Goal: Task Accomplishment & Management: Use online tool/utility

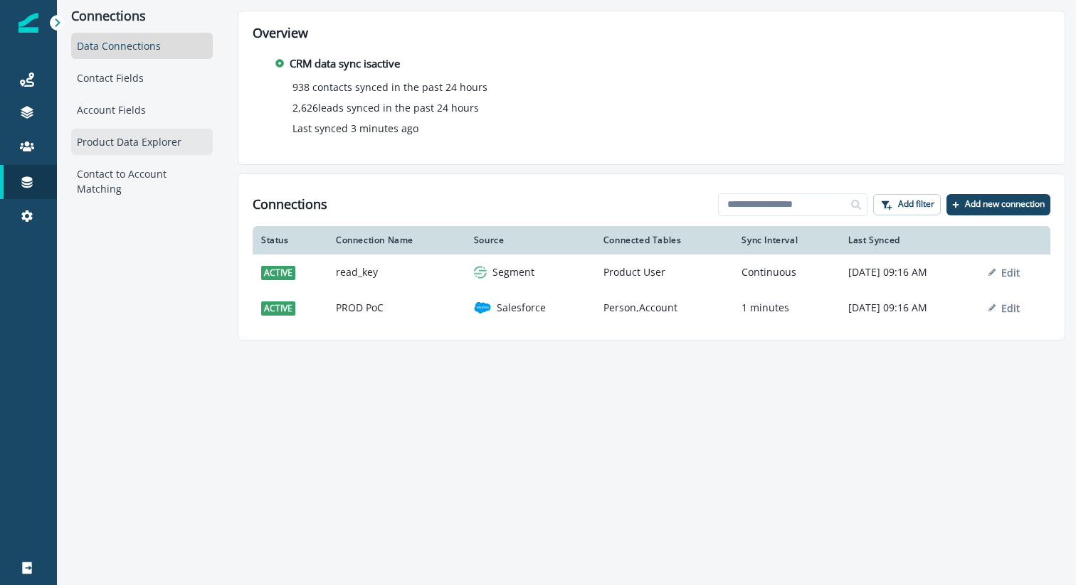
click at [127, 146] on div "Product Data Explorer" at bounding box center [142, 142] width 142 height 26
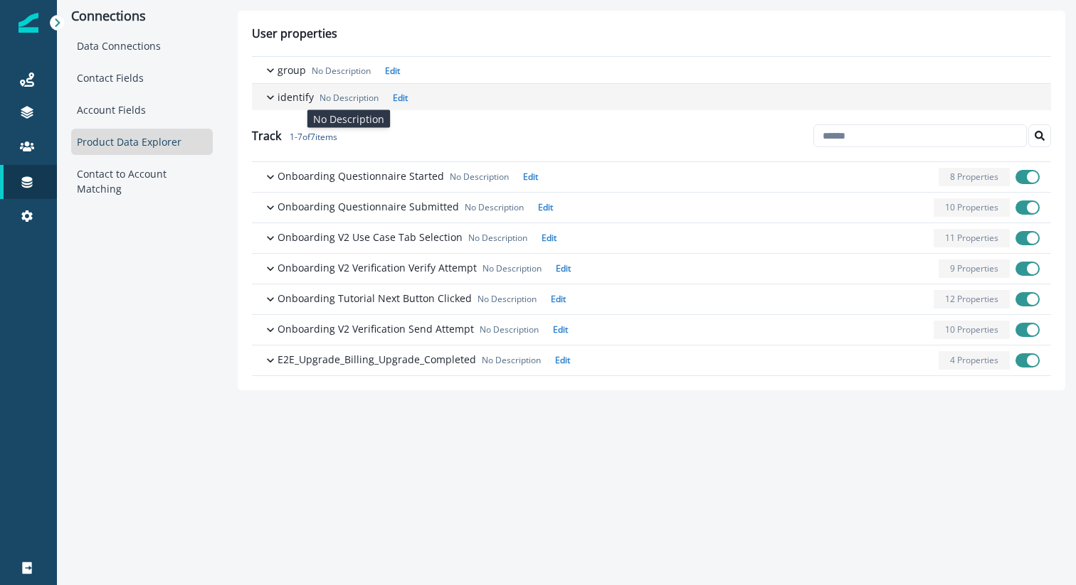
click at [324, 102] on p "No Description" at bounding box center [348, 98] width 59 height 13
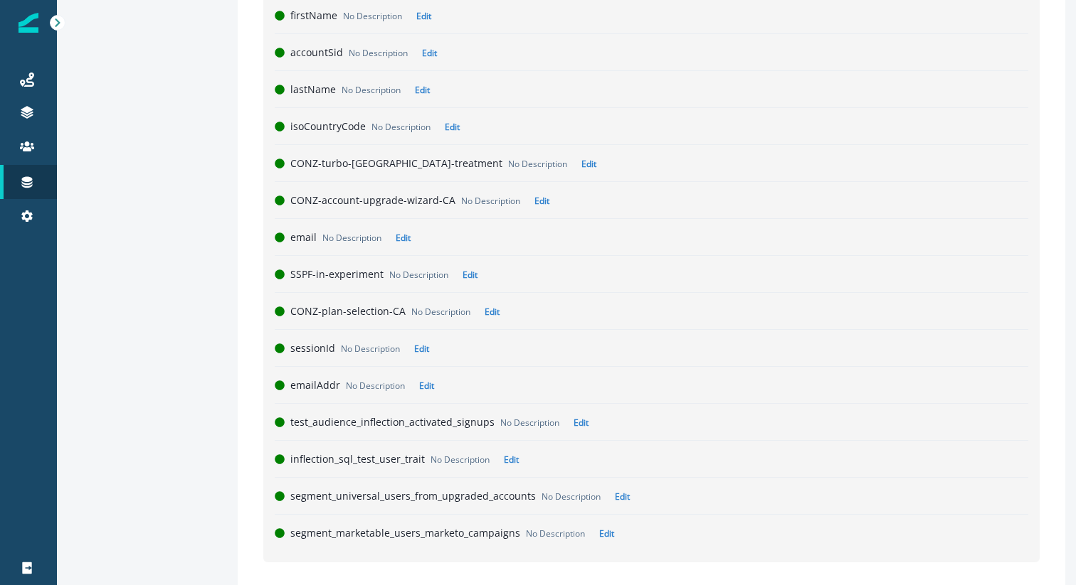
scroll to position [293, 0]
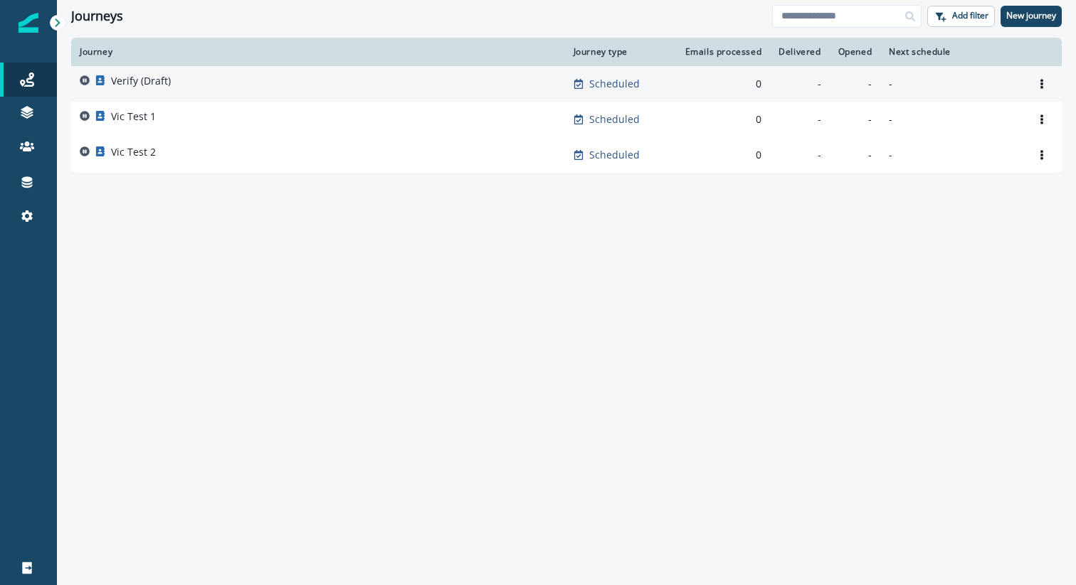
click at [119, 77] on p "Verify (Draft)" at bounding box center [141, 81] width 60 height 14
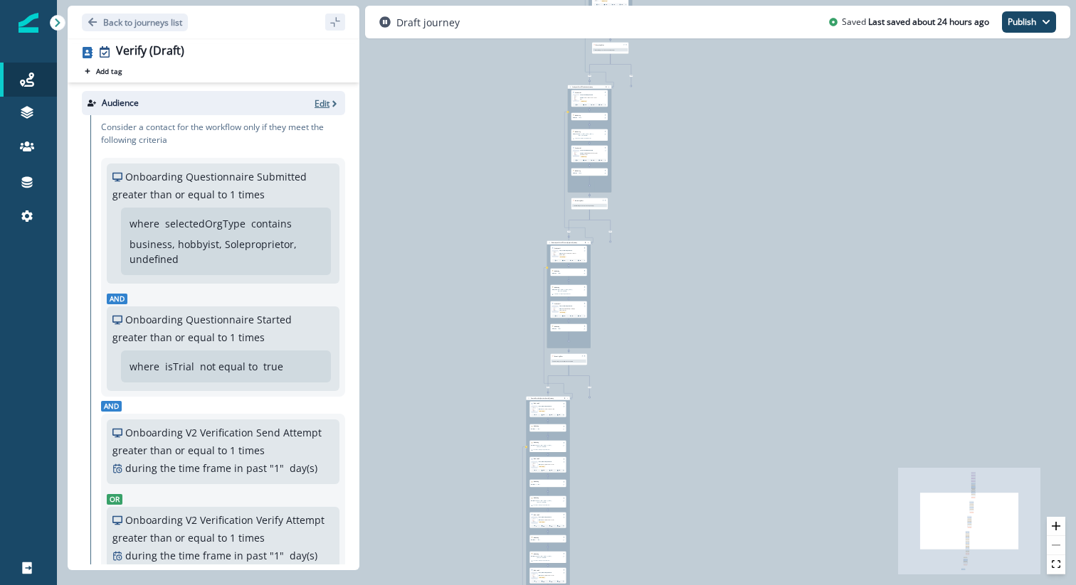
click at [320, 105] on p "Edit" at bounding box center [321, 103] width 15 height 12
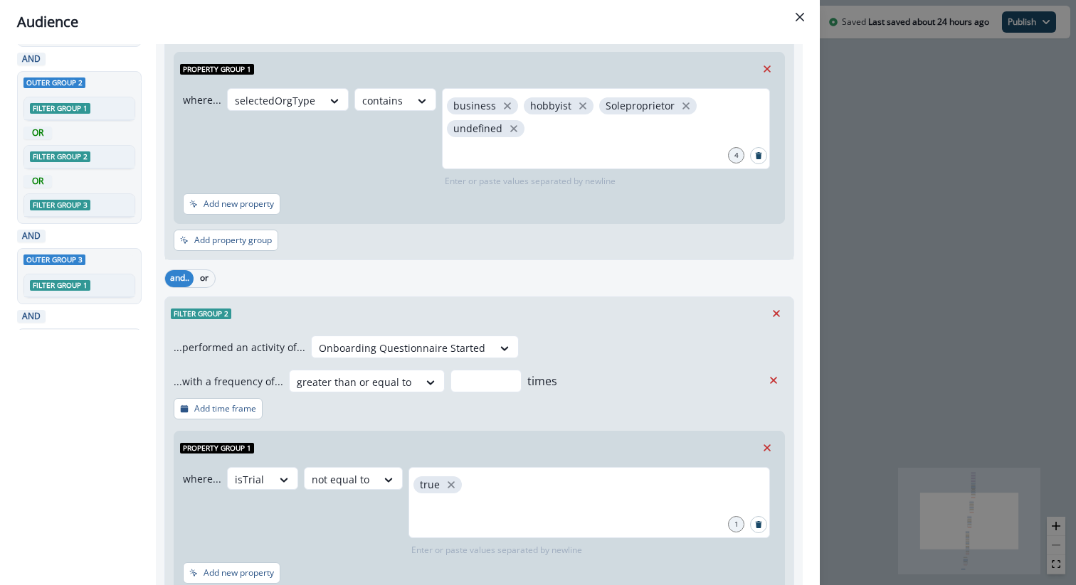
scroll to position [211, 0]
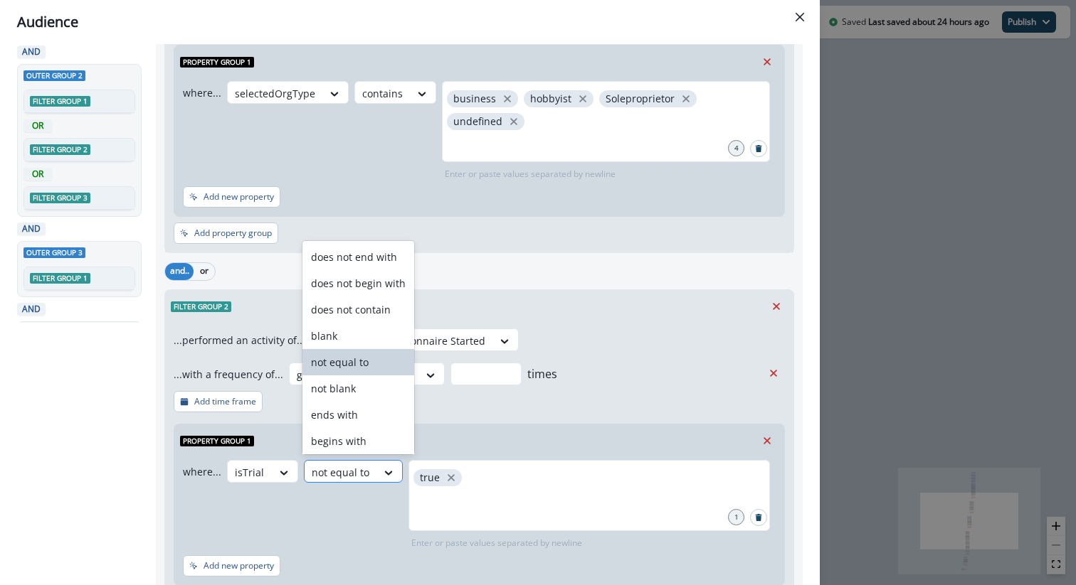
click at [359, 472] on div at bounding box center [341, 473] width 58 height 18
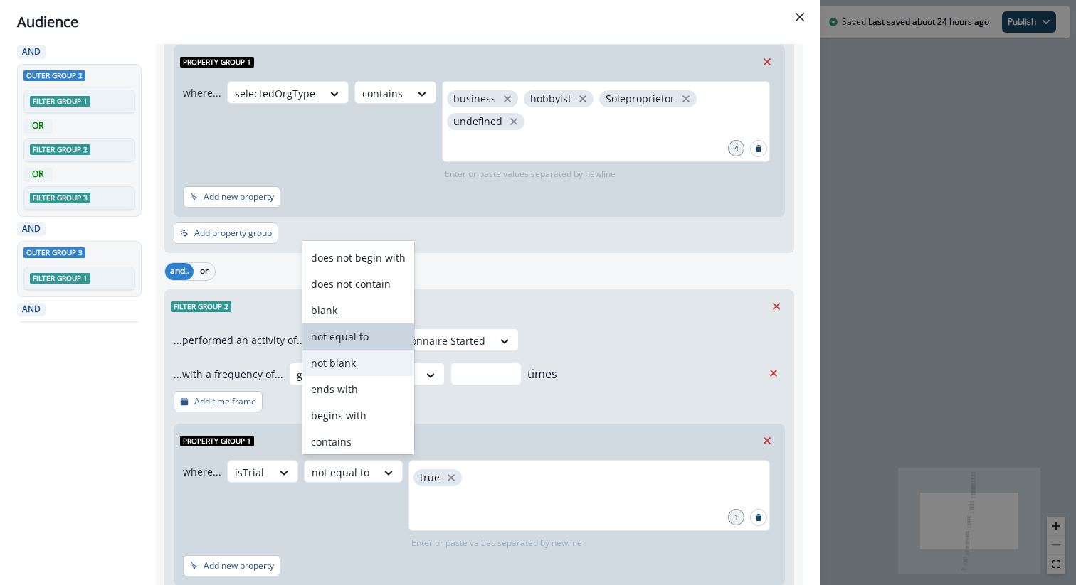
scroll to position [55, 0]
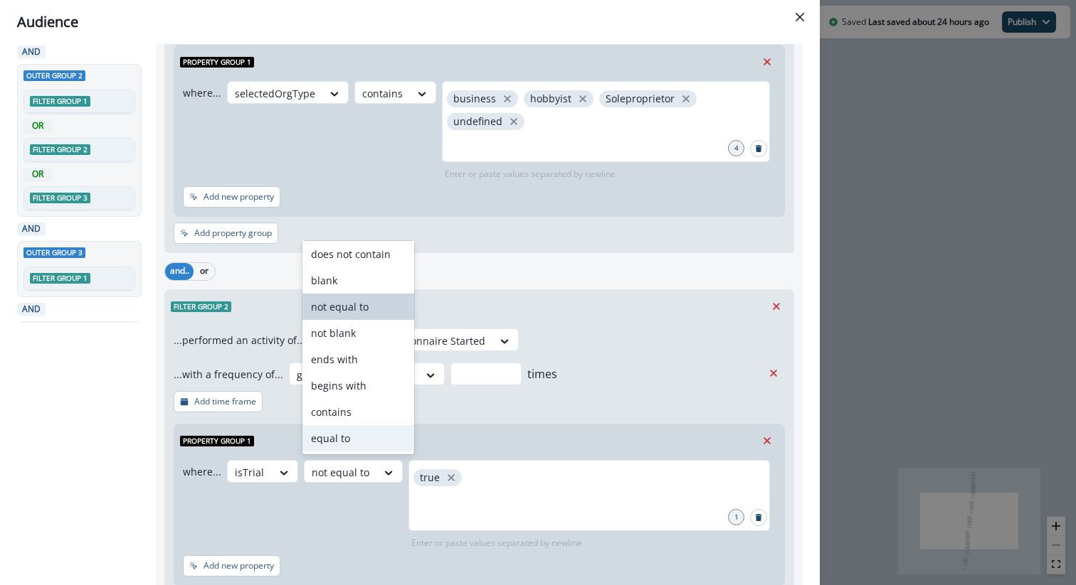
click at [344, 437] on div "equal to" at bounding box center [358, 438] width 112 height 26
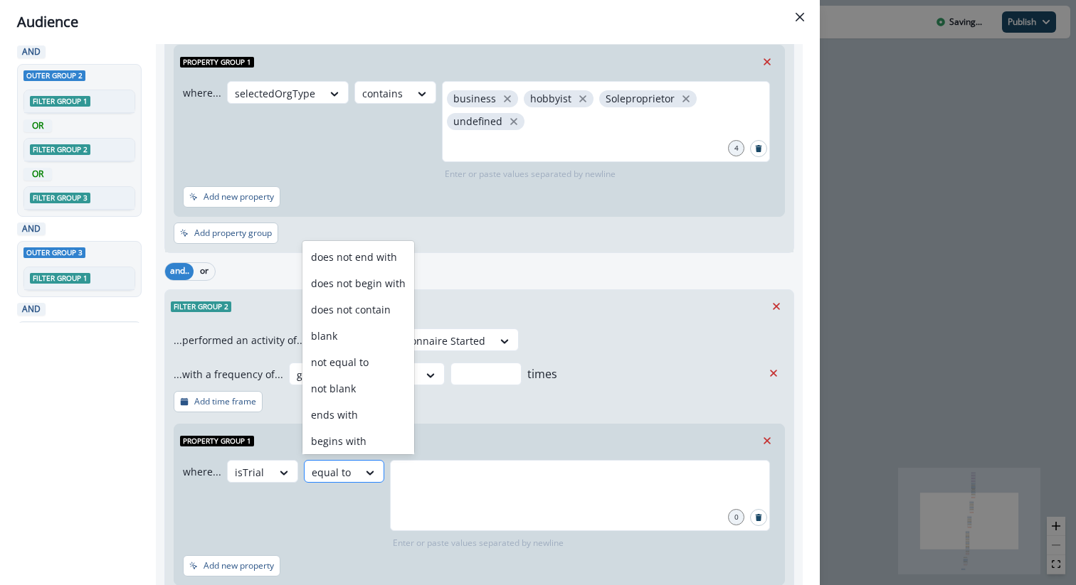
click at [349, 470] on div "equal to" at bounding box center [330, 472] width 53 height 23
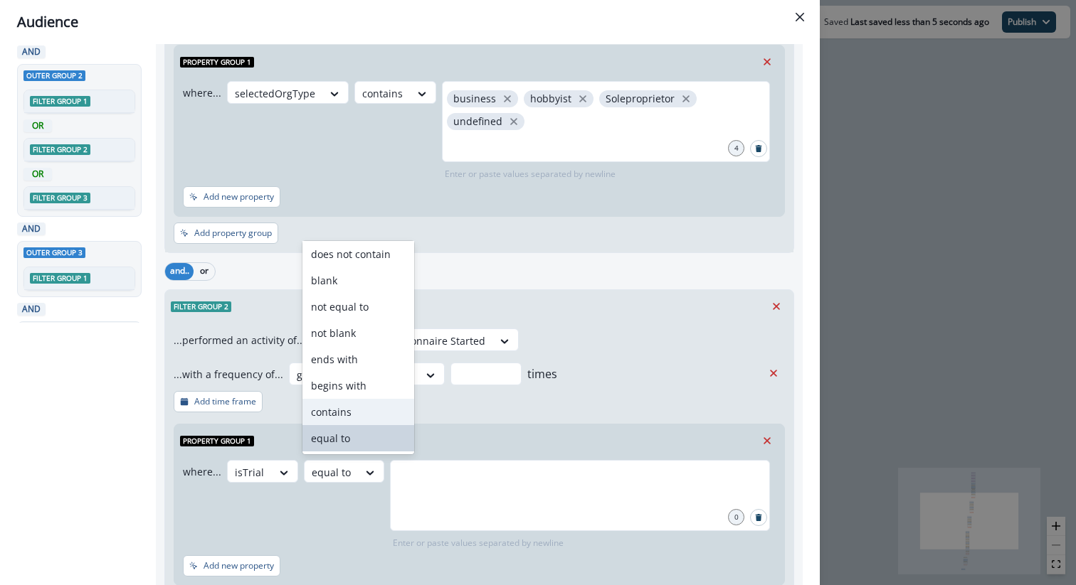
click at [342, 414] on div "contains" at bounding box center [358, 412] width 112 height 26
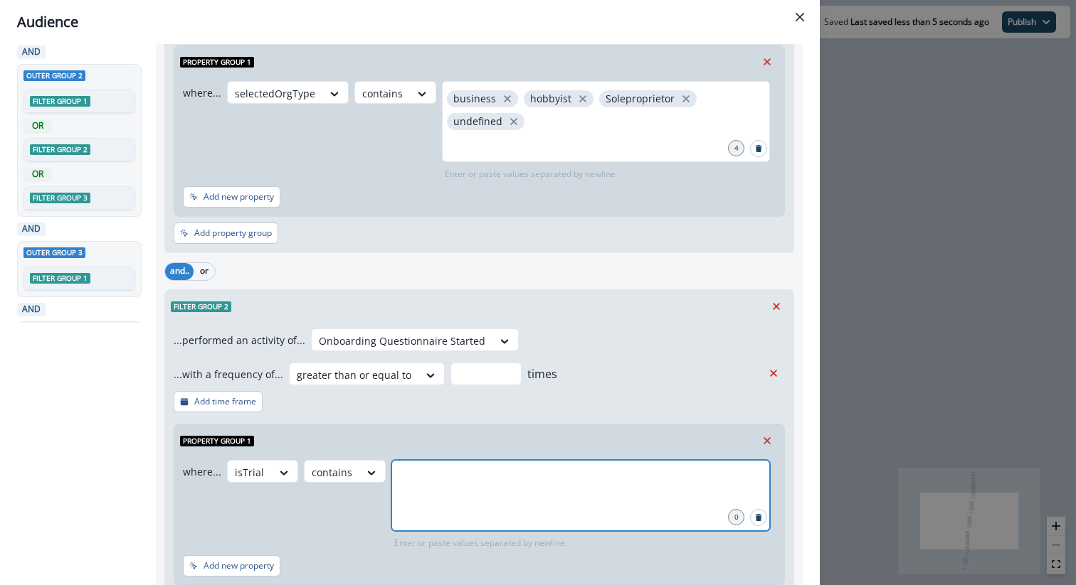
click at [421, 476] on input "text" at bounding box center [580, 478] width 374 height 28
type input "****"
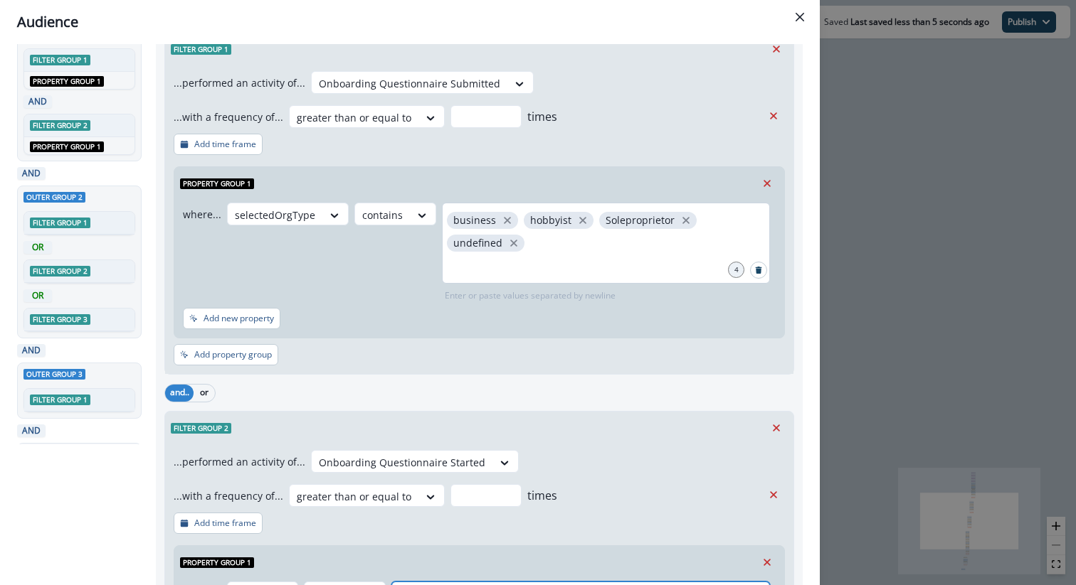
scroll to position [0, 0]
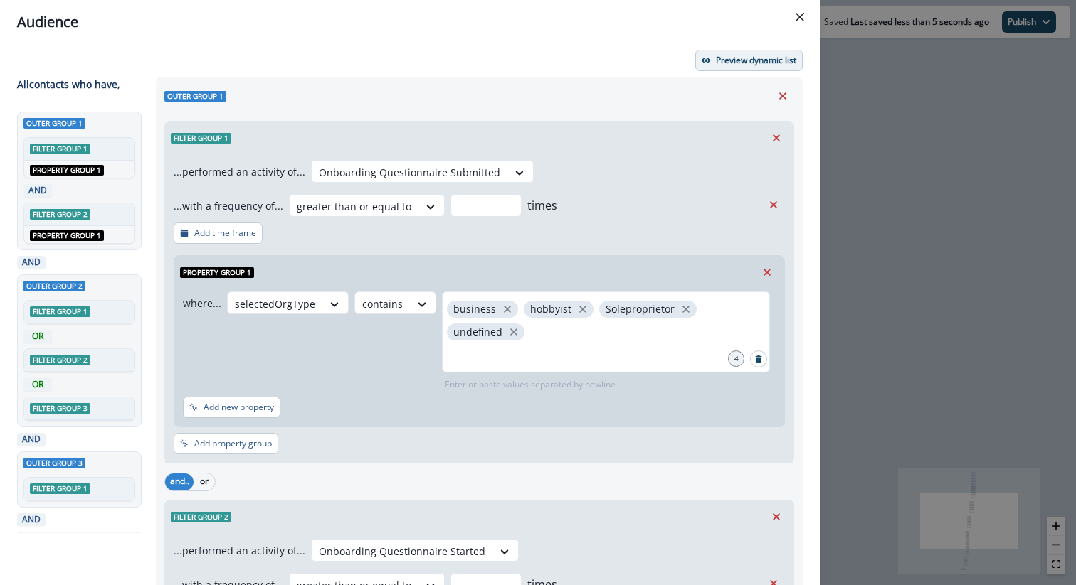
click at [725, 57] on p "Preview dynamic list" at bounding box center [756, 60] width 80 height 10
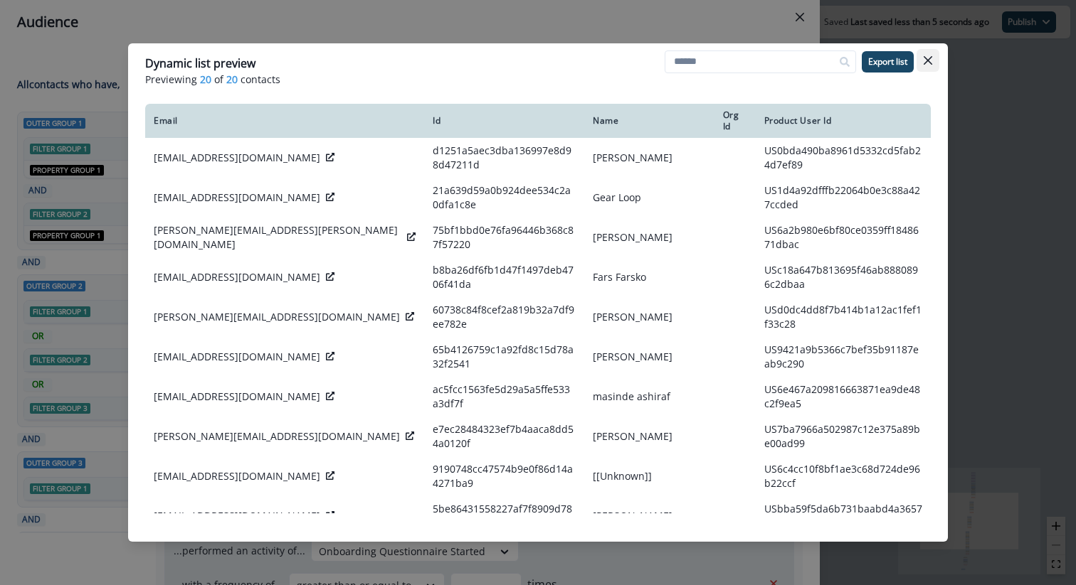
click at [934, 60] on button "Close" at bounding box center [927, 60] width 23 height 23
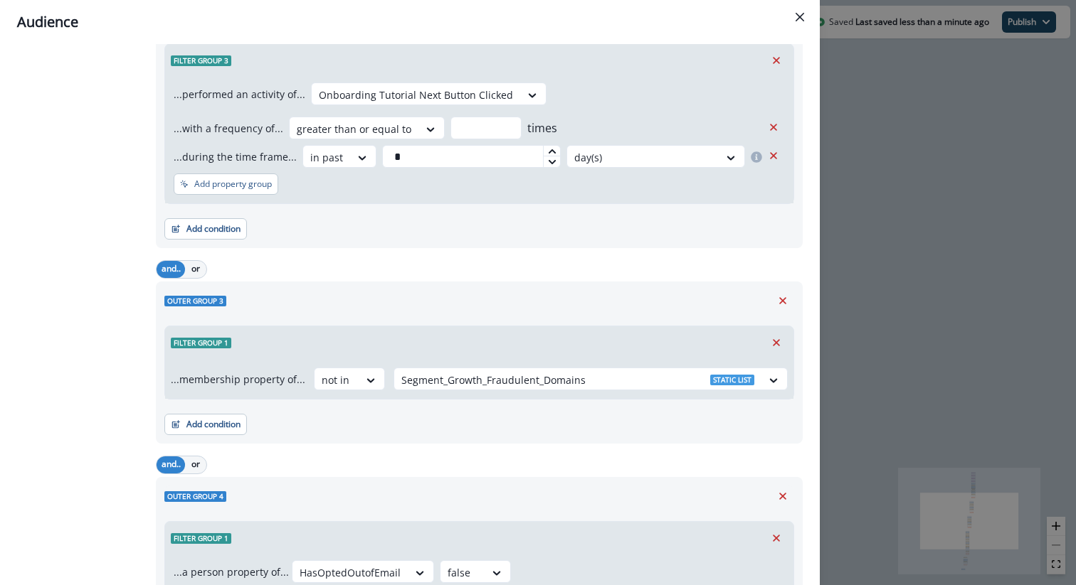
scroll to position [1437, 0]
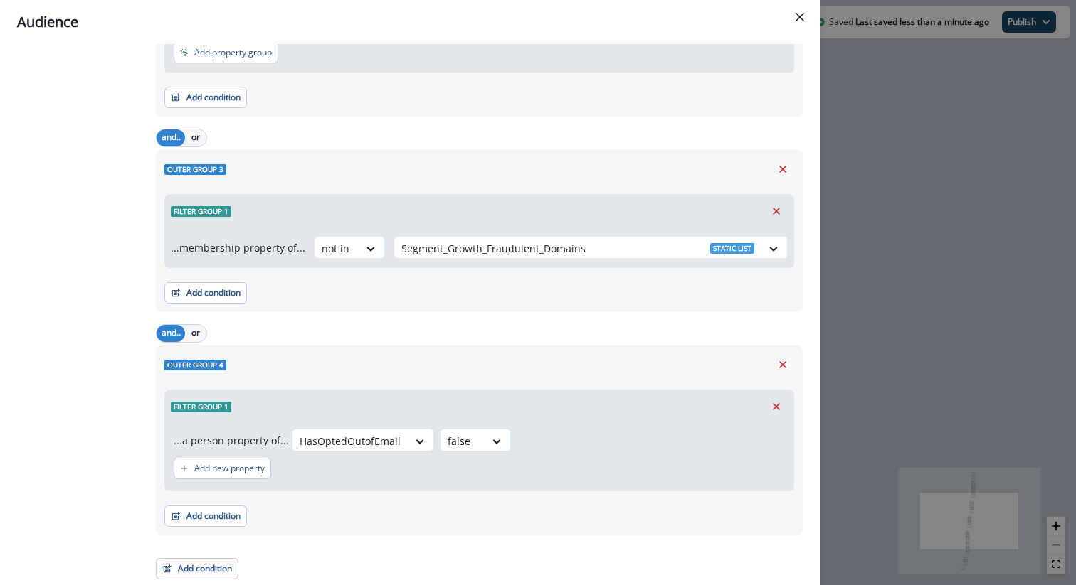
click at [857, 213] on div "Audience Preview dynamic list All contact s who have, Outer group 1 Filter grou…" at bounding box center [538, 292] width 1076 height 585
